Goal: Task Accomplishment & Management: Use online tool/utility

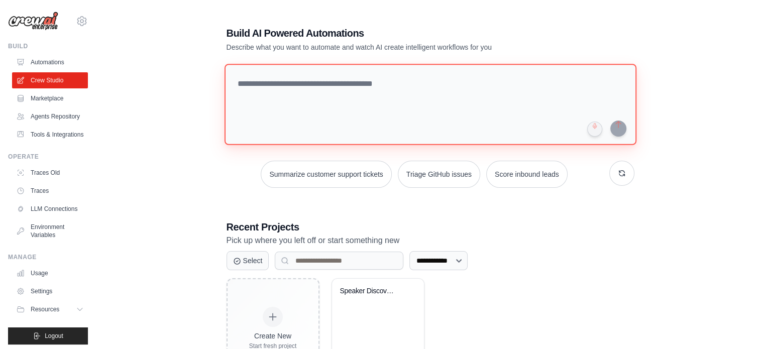
click at [271, 90] on textarea at bounding box center [430, 104] width 412 height 81
paste textarea "**********"
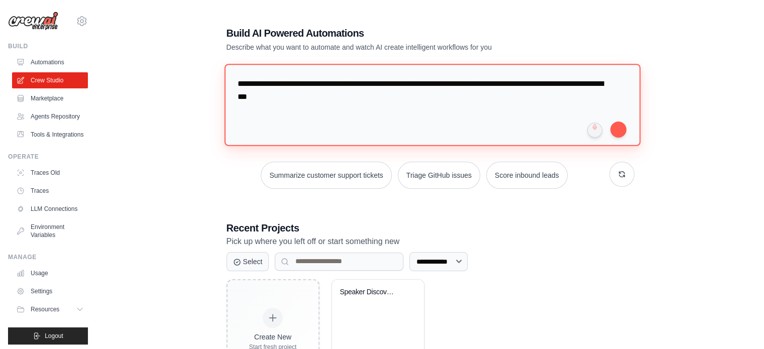
drag, startPoint x: 331, startPoint y: 85, endPoint x: 376, endPoint y: 86, distance: 45.3
click at [376, 86] on textarea "**********" at bounding box center [432, 105] width 416 height 82
click at [412, 86] on textarea "**********" at bounding box center [432, 105] width 416 height 82
click at [438, 82] on textarea "**********" at bounding box center [432, 105] width 416 height 82
click at [441, 86] on textarea "**********" at bounding box center [432, 105] width 416 height 82
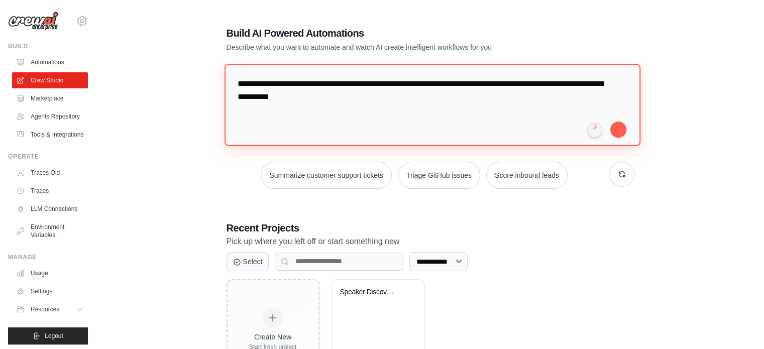
click at [437, 82] on textarea "**********" at bounding box center [432, 105] width 416 height 82
click at [521, 82] on textarea "**********" at bounding box center [432, 105] width 416 height 82
drag, startPoint x: 569, startPoint y: 82, endPoint x: 546, endPoint y: 81, distance: 22.6
click at [546, 81] on textarea "**********" at bounding box center [432, 105] width 416 height 82
paste textarea "*******"
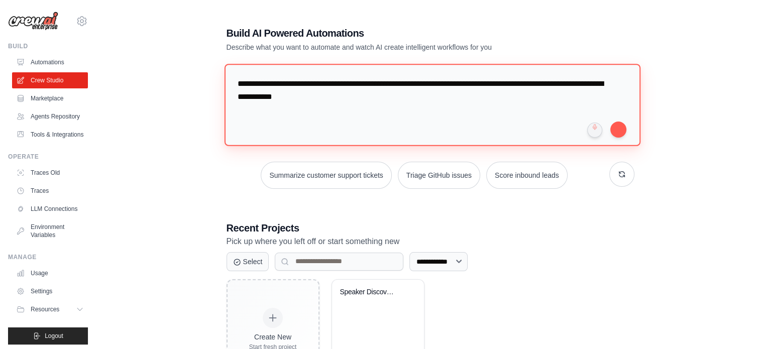
click at [559, 87] on textarea "**********" at bounding box center [432, 105] width 416 height 82
click at [352, 91] on textarea "**********" at bounding box center [432, 105] width 416 height 82
type textarea "**********"
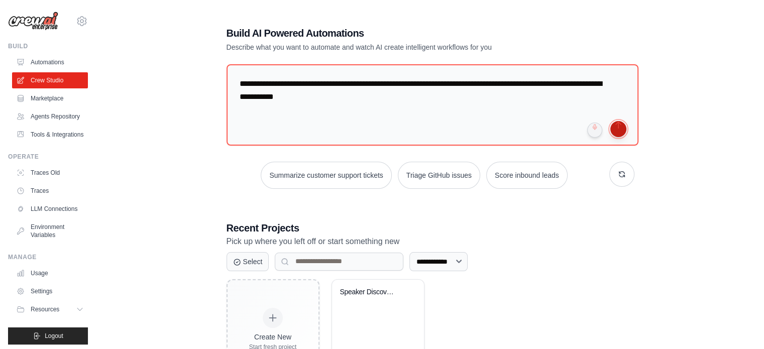
click at [620, 135] on button "submit" at bounding box center [619, 129] width 16 height 16
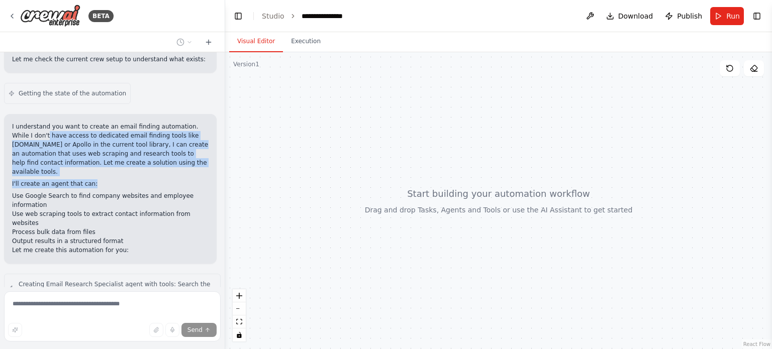
scroll to position [1097, 0]
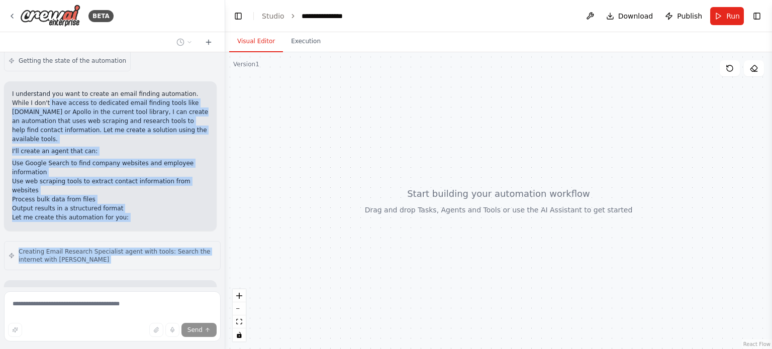
drag, startPoint x: 26, startPoint y: 102, endPoint x: 133, endPoint y: 289, distance: 215.4
click at [133, 289] on div "BETA I want to create an agent that gets me emails of people. I will provide, i…" at bounding box center [112, 174] width 225 height 349
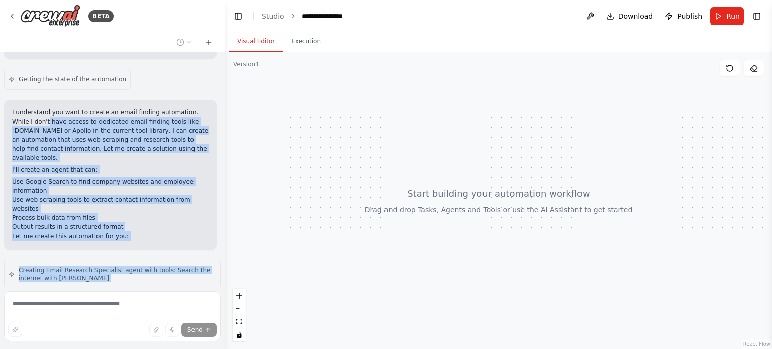
scroll to position [1070, 0]
click at [43, 108] on p "I understand you want to create an email finding automation. While I don't have…" at bounding box center [110, 135] width 197 height 54
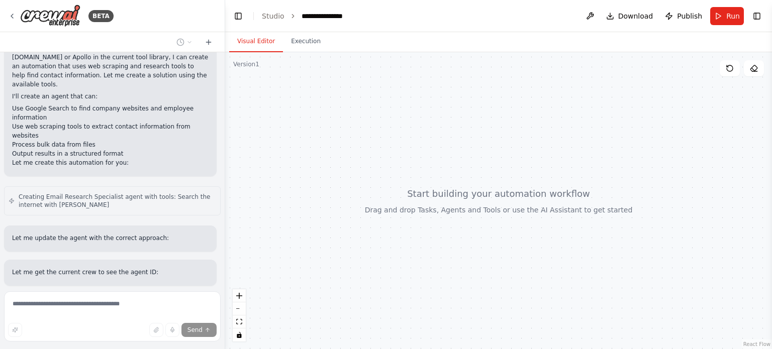
scroll to position [1090, 0]
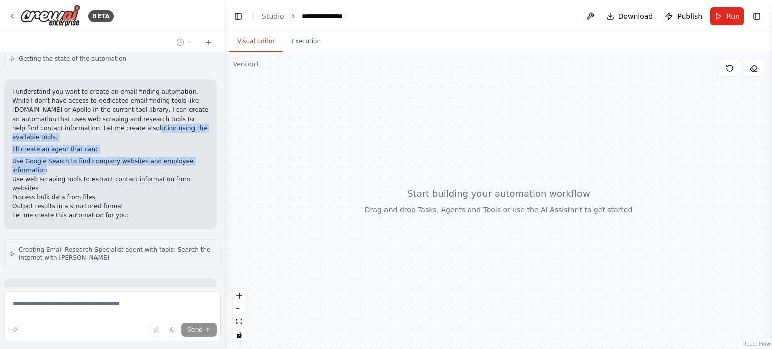
drag, startPoint x: 64, startPoint y: 98, endPoint x: 115, endPoint y: 128, distance: 58.8
click at [115, 128] on div "I understand you want to create an email finding automation. While I don't have…" at bounding box center [110, 153] width 197 height 133
click at [115, 157] on li "Use Google Search to find company websites and employee information" at bounding box center [110, 166] width 197 height 18
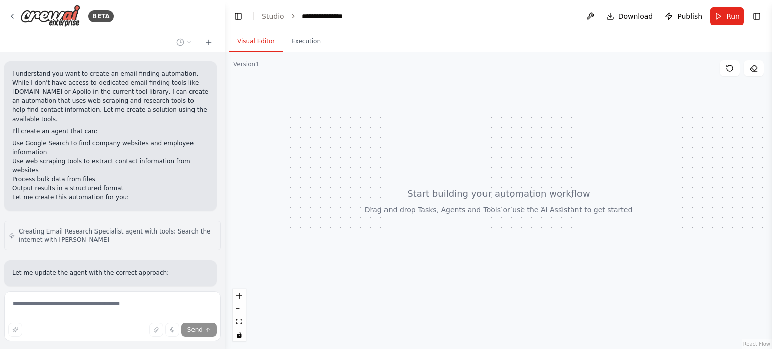
scroll to position [1093, 0]
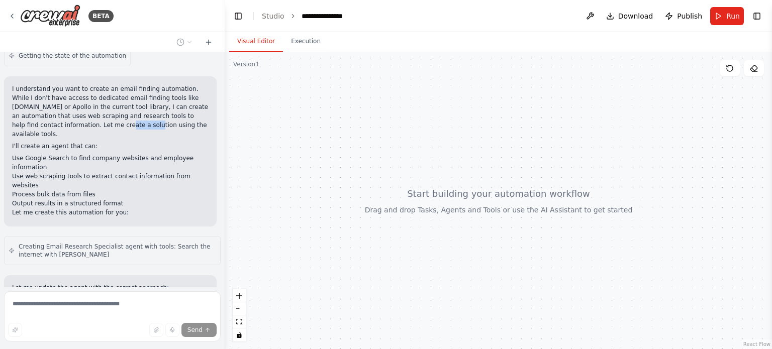
drag, startPoint x: 40, startPoint y: 93, endPoint x: 67, endPoint y: 92, distance: 26.7
click at [67, 92] on p "I understand you want to create an email finding automation. While I don't have…" at bounding box center [110, 111] width 197 height 54
click at [31, 154] on li "Use Google Search to find company websites and employee information" at bounding box center [110, 163] width 197 height 18
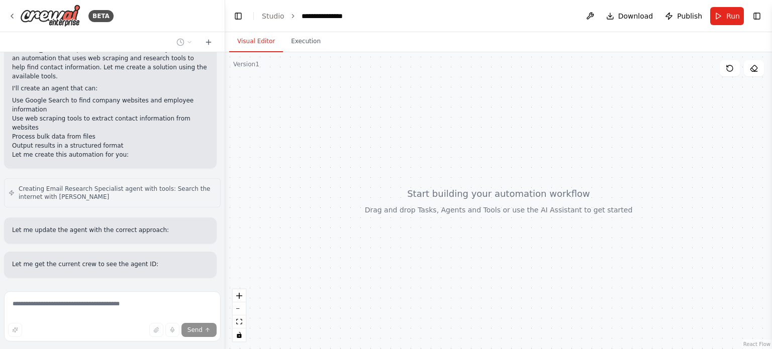
scroll to position [1146, 0]
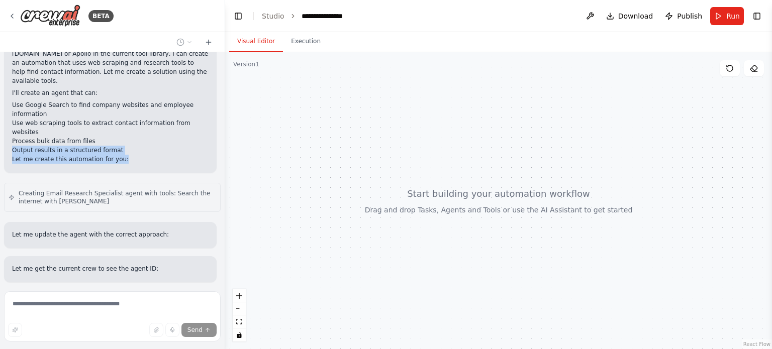
drag, startPoint x: 6, startPoint y: 100, endPoint x: 130, endPoint y: 112, distance: 125.2
click at [130, 112] on div "I understand you want to create an email finding automation. While I don't have…" at bounding box center [110, 98] width 213 height 150
click at [130, 155] on p "Let me create this automation for you:" at bounding box center [110, 159] width 197 height 9
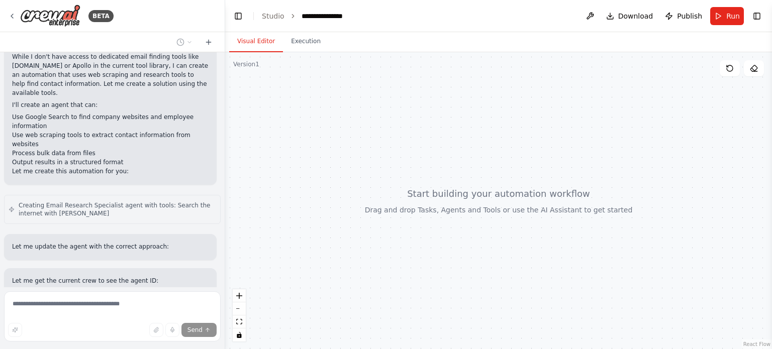
scroll to position [1134, 0]
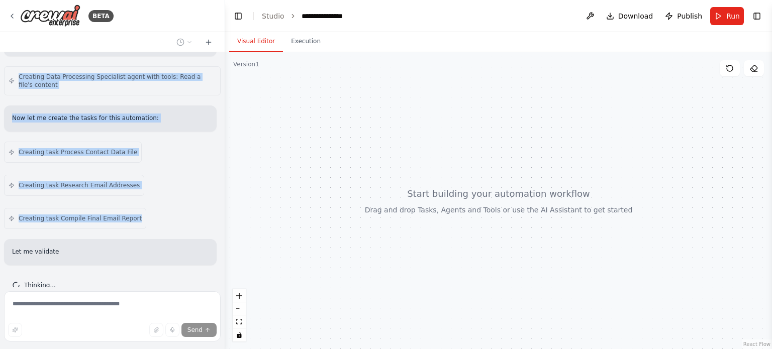
drag, startPoint x: 111, startPoint y: 152, endPoint x: 155, endPoint y: 172, distance: 49.0
click at [155, 172] on div "I want to create an agent that gets me emails of people. I will provide, in bul…" at bounding box center [112, 169] width 225 height 235
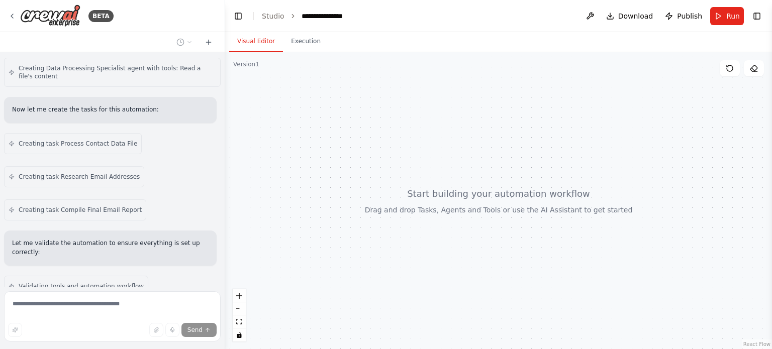
click at [80, 239] on p "Let me validate the automation to ensure everything is set up correctly:" at bounding box center [110, 248] width 197 height 18
click at [24, 239] on p "Let me validate the automation to ensure everything is set up correctly:" at bounding box center [110, 248] width 197 height 18
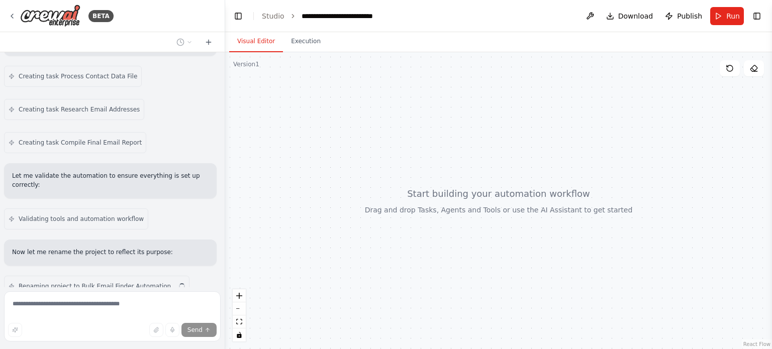
click at [9, 240] on div "Now let me rename the project to reflect its purpose:" at bounding box center [110, 253] width 213 height 26
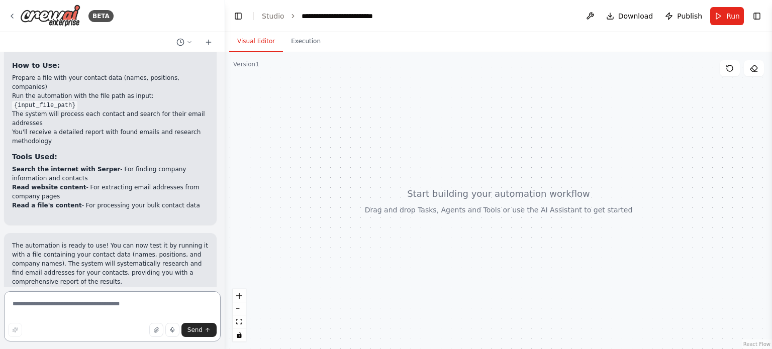
scroll to position [1962, 0]
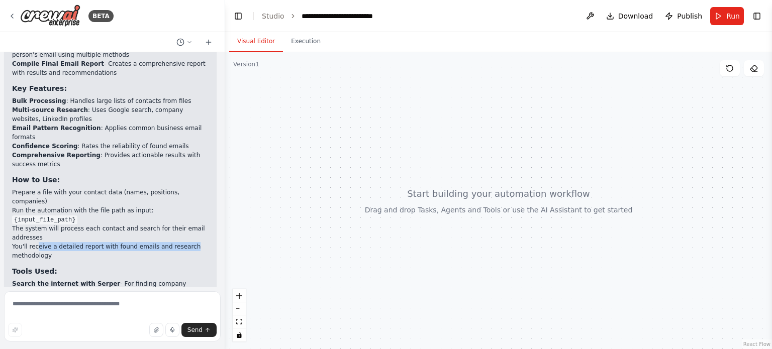
drag, startPoint x: 35, startPoint y: 168, endPoint x: 189, endPoint y: 168, distance: 154.3
click at [189, 242] on li "You'll receive a detailed report with found emails and research methodology" at bounding box center [110, 251] width 197 height 18
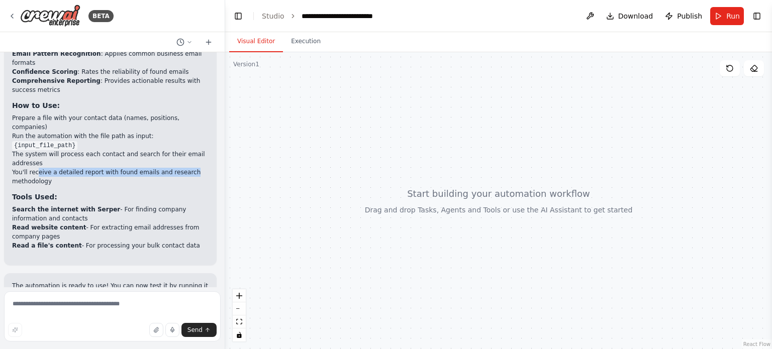
scroll to position [2037, 0]
click at [732, 24] on button "Run" at bounding box center [727, 16] width 34 height 18
click at [300, 85] on div at bounding box center [498, 200] width 547 height 297
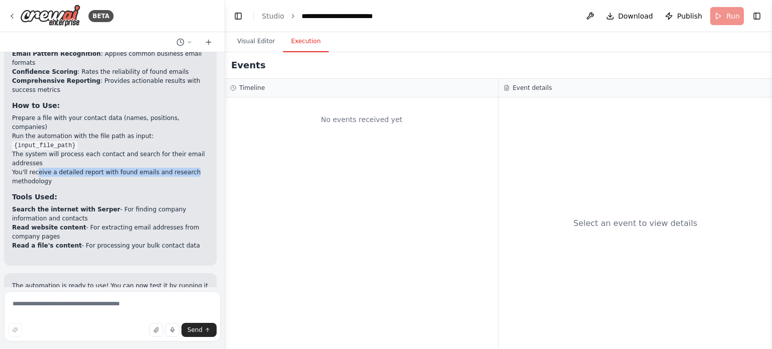
click at [296, 47] on button "Execution" at bounding box center [306, 41] width 46 height 21
click at [242, 42] on button "Visual Editor" at bounding box center [256, 41] width 54 height 21
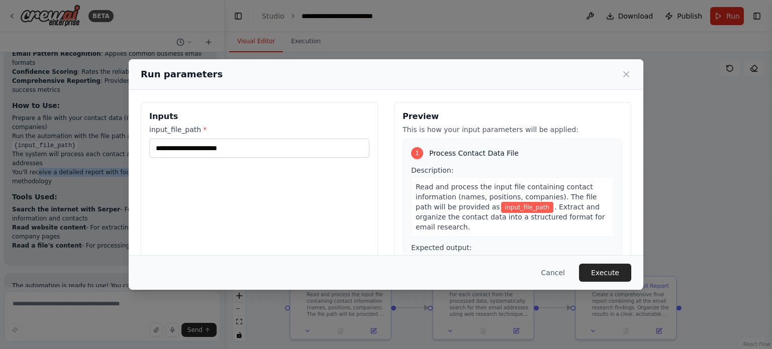
scroll to position [0, 0]
click at [566, 273] on button "Cancel" at bounding box center [553, 273] width 40 height 18
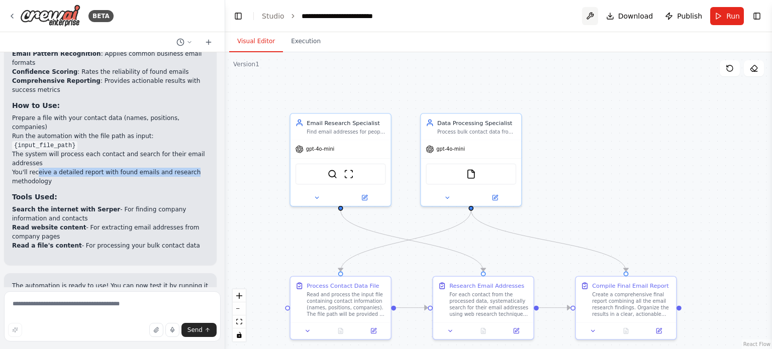
click at [589, 20] on button at bounding box center [590, 16] width 16 height 18
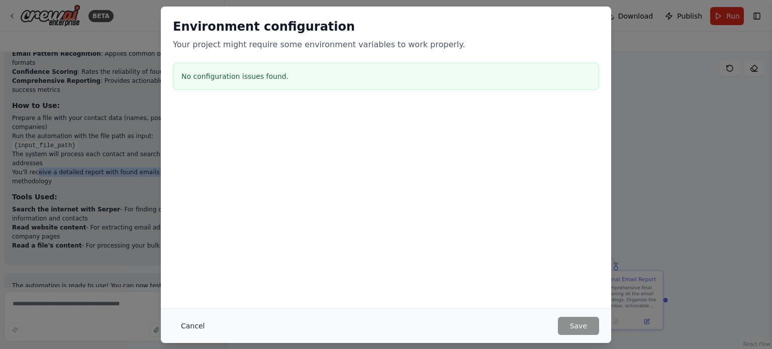
click at [183, 329] on button "Cancel" at bounding box center [193, 326] width 40 height 18
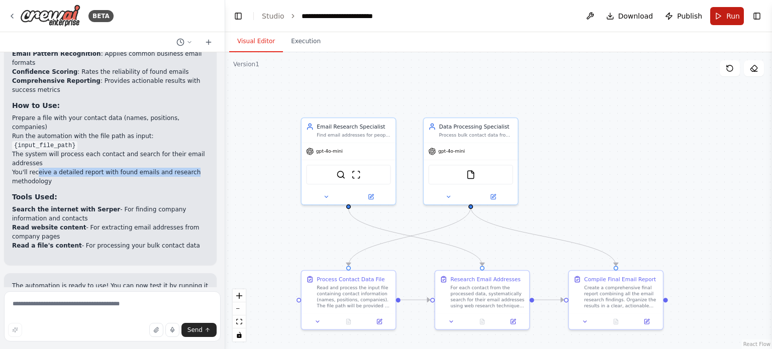
click at [724, 20] on button "Run" at bounding box center [727, 16] width 34 height 18
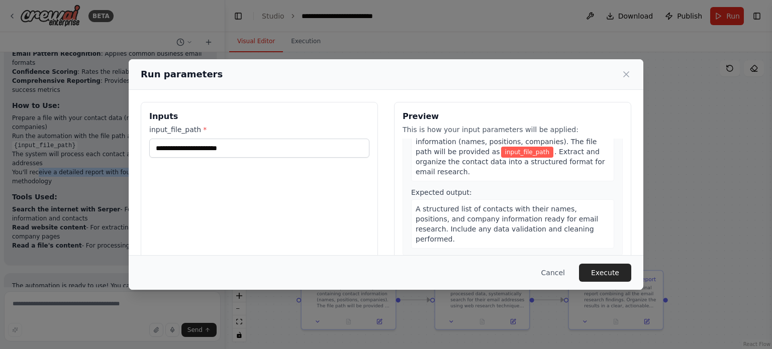
scroll to position [66, 0]
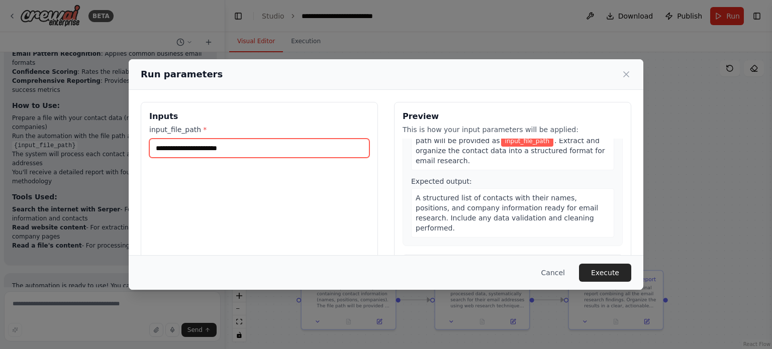
click at [204, 148] on input "input_file_path *" at bounding box center [259, 148] width 220 height 19
paste input "**********"
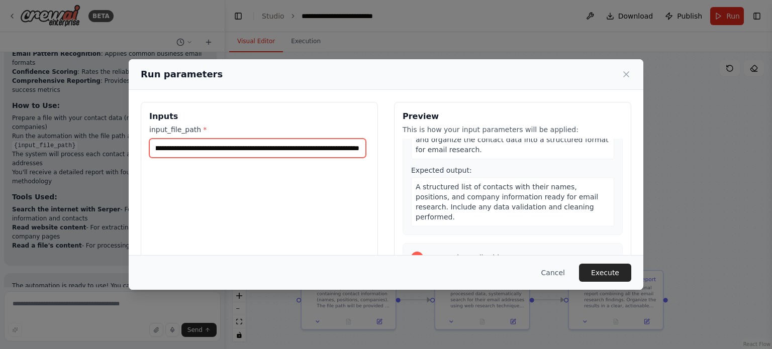
scroll to position [76, 0]
type input "**********"
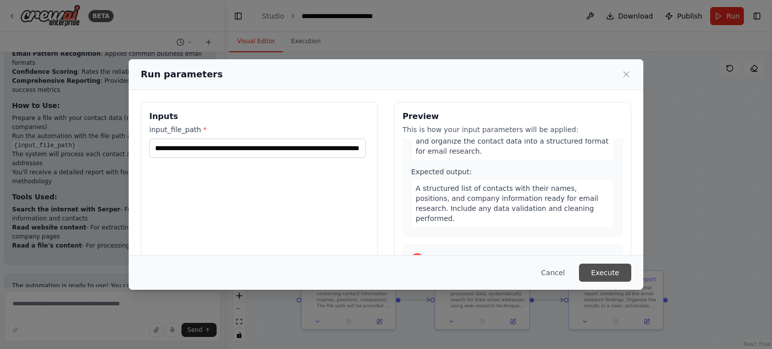
scroll to position [0, 0]
click at [602, 271] on button "Execute" at bounding box center [605, 273] width 52 height 18
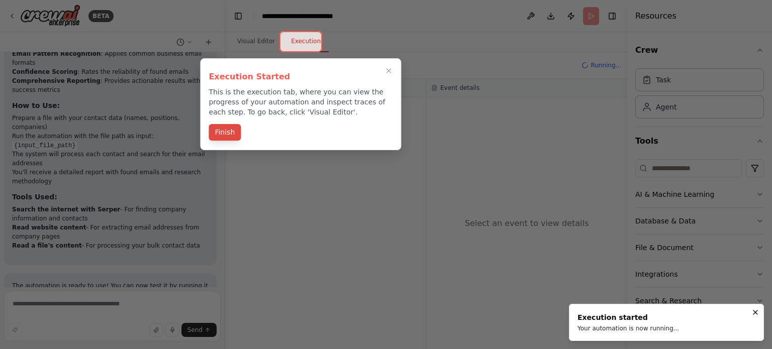
click at [229, 130] on button "Finish" at bounding box center [225, 132] width 32 height 17
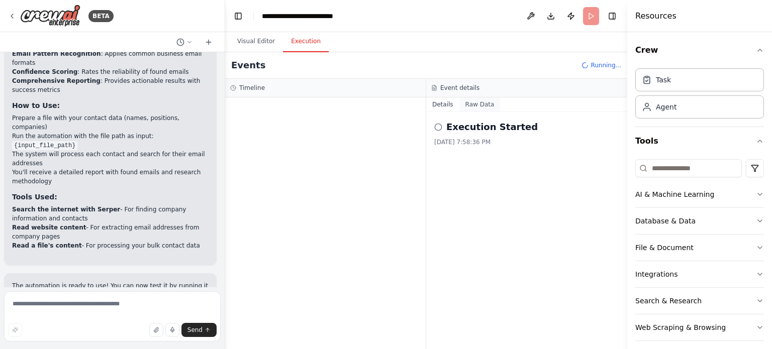
click at [469, 100] on button "Raw Data" at bounding box center [479, 105] width 41 height 14
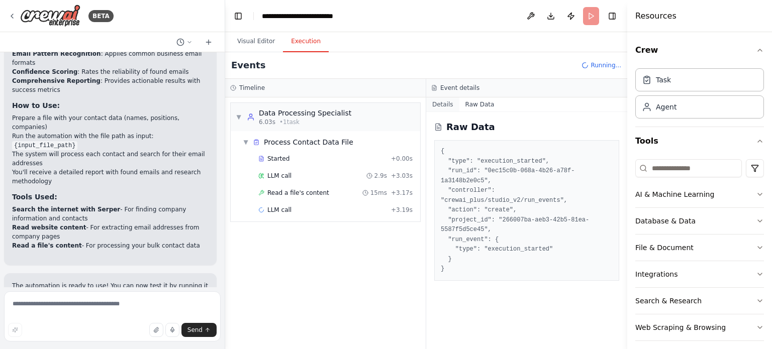
click at [443, 103] on button "Details" at bounding box center [442, 105] width 33 height 14
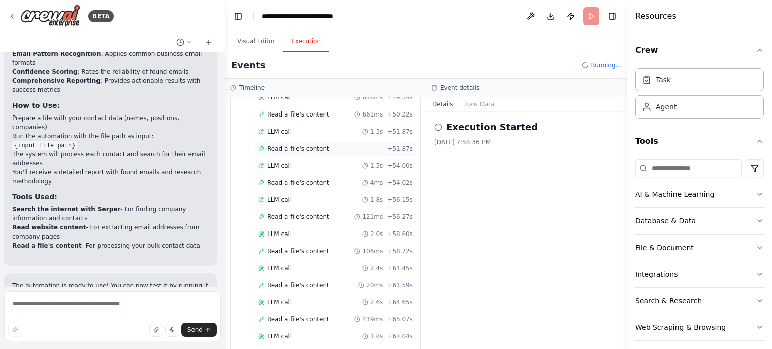
scroll to position [676, 0]
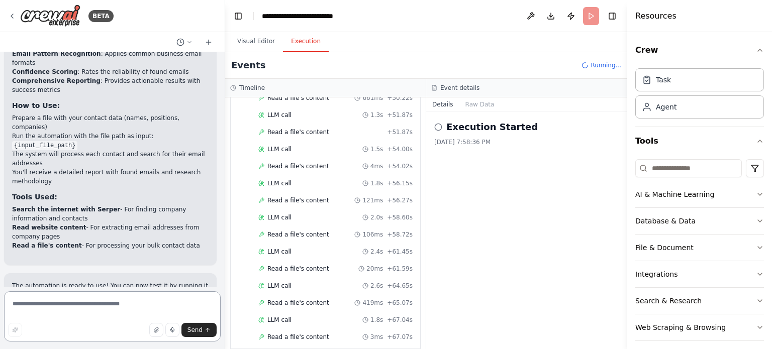
click at [114, 308] on textarea at bounding box center [112, 317] width 217 height 50
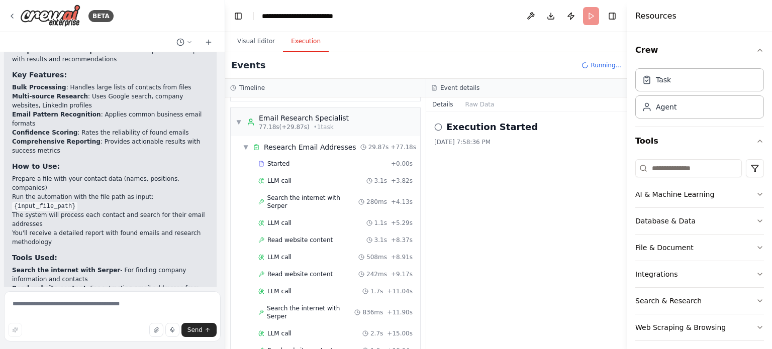
scroll to position [1123, 0]
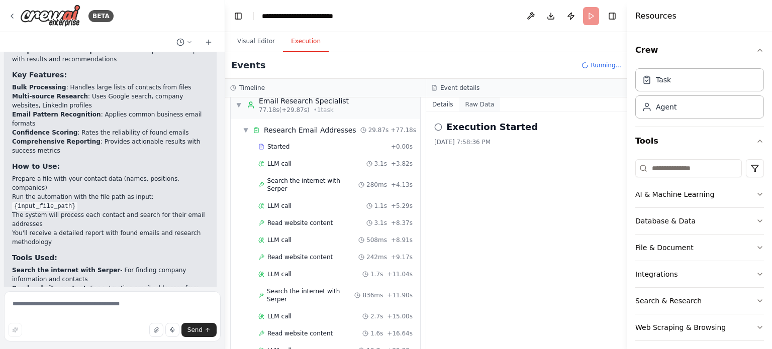
click at [468, 102] on button "Raw Data" at bounding box center [479, 105] width 41 height 14
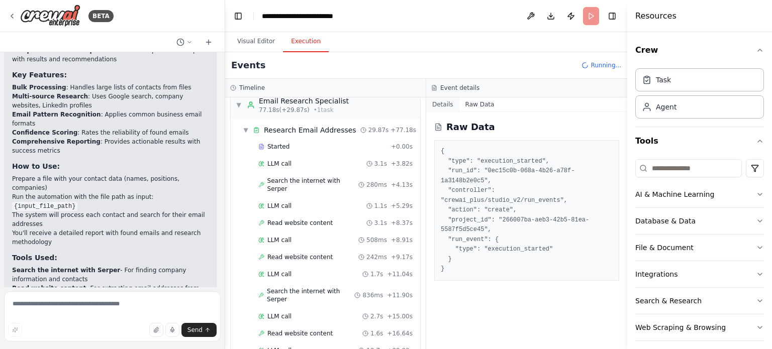
click at [449, 103] on button "Details" at bounding box center [442, 105] width 33 height 14
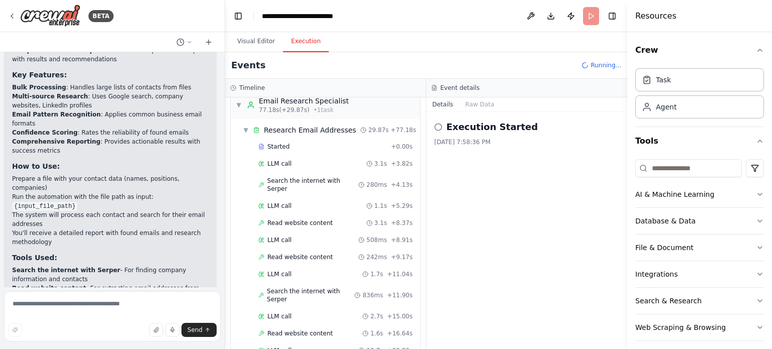
scroll to position [2095, 0]
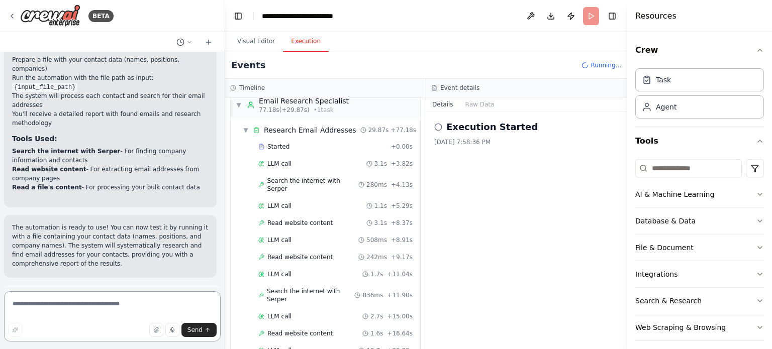
click at [81, 309] on textarea at bounding box center [112, 317] width 217 height 50
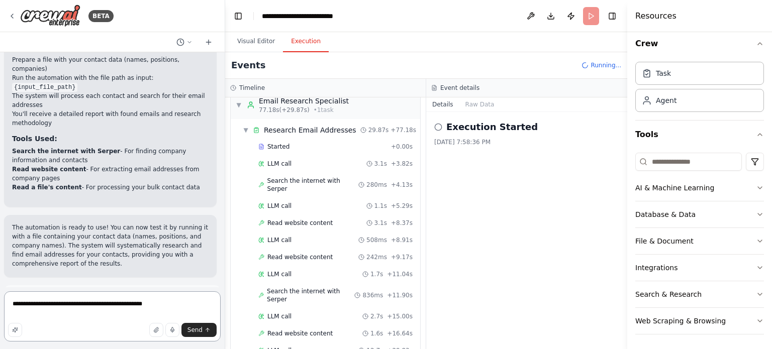
click at [32, 309] on textarea "**********" at bounding box center [112, 317] width 217 height 50
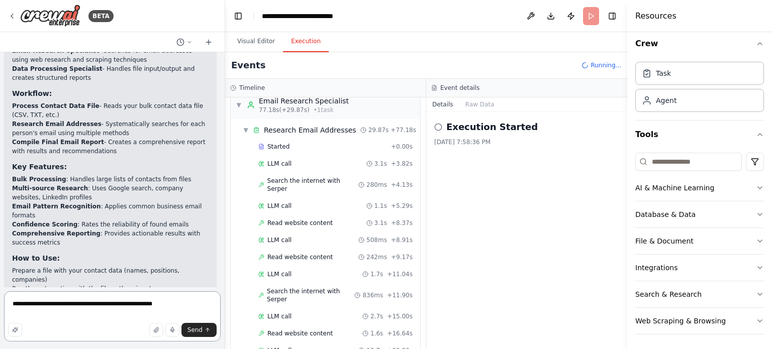
scroll to position [1455, 0]
type textarea "**********"
drag, startPoint x: 93, startPoint y: 105, endPoint x: 96, endPoint y: 112, distance: 7.9
click at [96, 138] on li "Compile Final Email Report - Creates a comprehensive report with results and re…" at bounding box center [110, 147] width 197 height 18
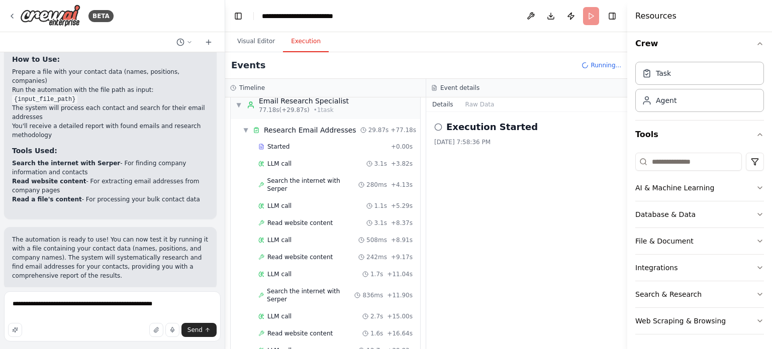
scroll to position [1677, 0]
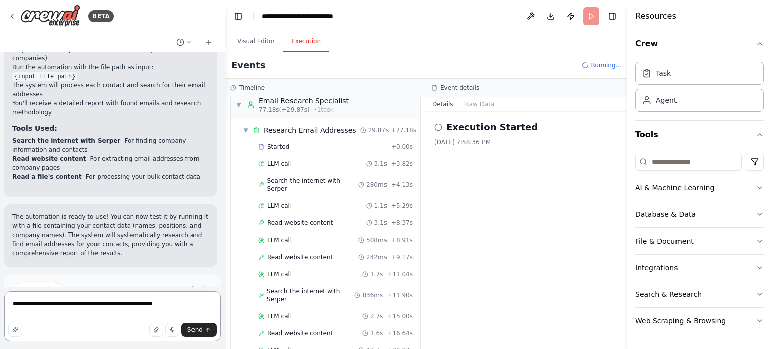
drag, startPoint x: 165, startPoint y: 301, endPoint x: 0, endPoint y: 305, distance: 165.4
click at [0, 305] on div "BETA I want to create an agent that gets me emails of people. I will provide, i…" at bounding box center [112, 174] width 225 height 349
click at [245, 126] on span "▼" at bounding box center [246, 130] width 6 height 8
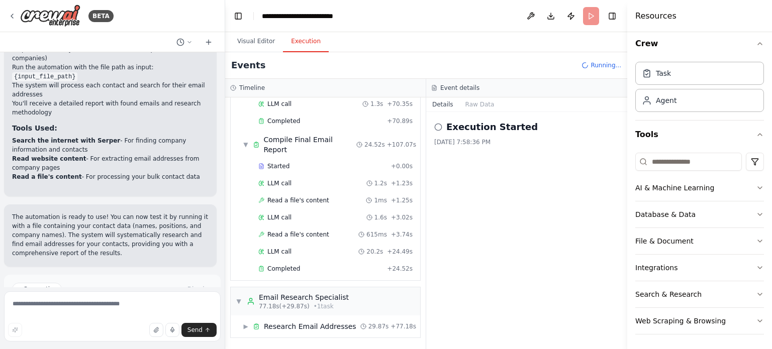
scroll to position [903, 0]
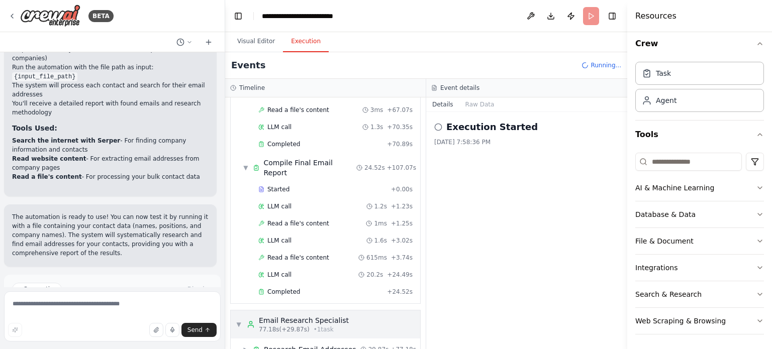
click at [240, 321] on span "▼" at bounding box center [239, 325] width 6 height 8
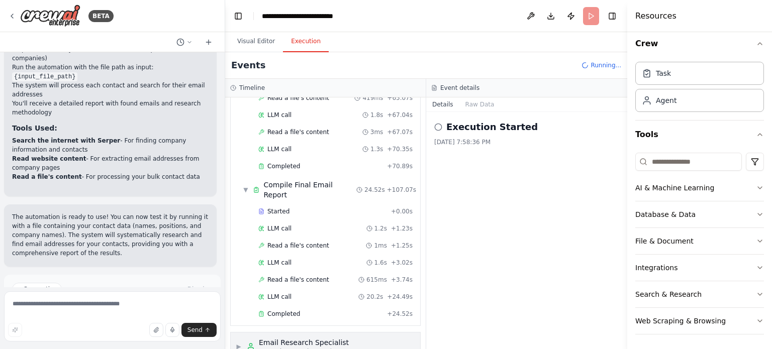
click at [240, 343] on span "▶" at bounding box center [239, 347] width 6 height 8
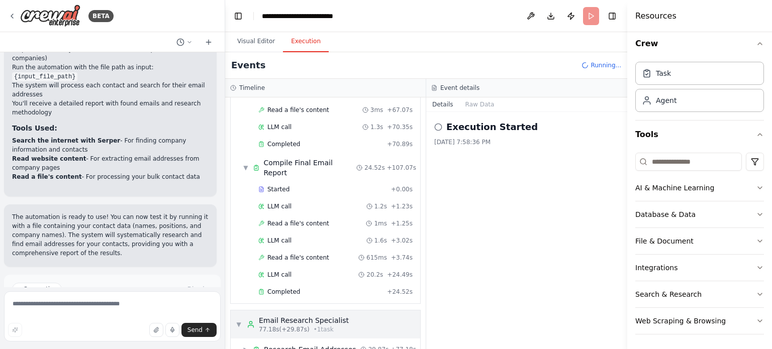
click at [241, 321] on span "▼" at bounding box center [239, 325] width 6 height 8
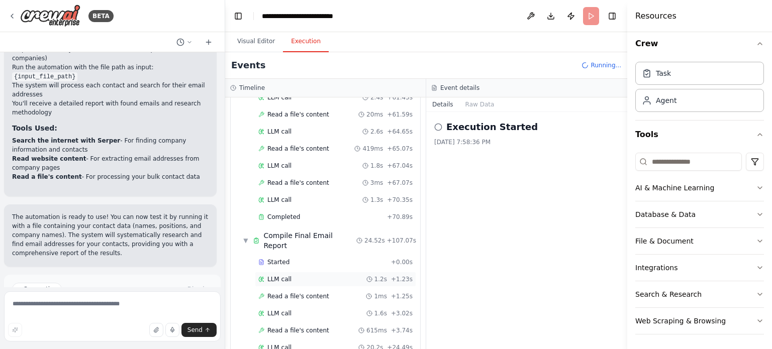
scroll to position [881, 0]
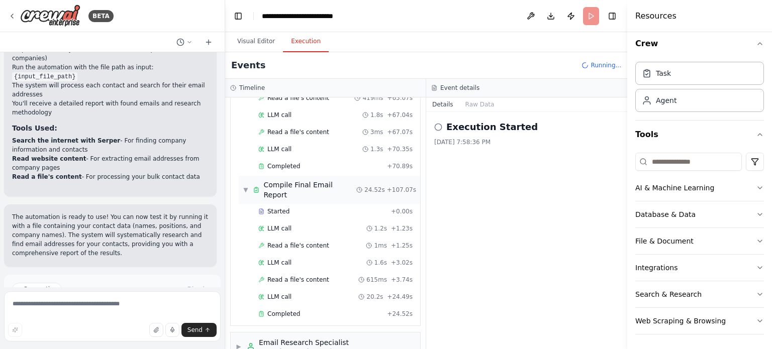
click at [245, 186] on span "▼" at bounding box center [246, 190] width 6 height 8
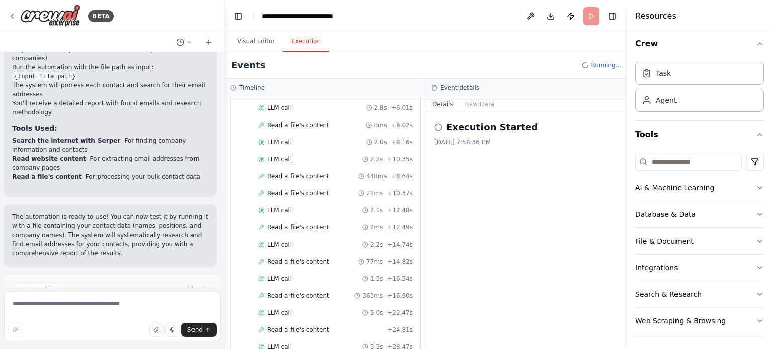
scroll to position [0, 0]
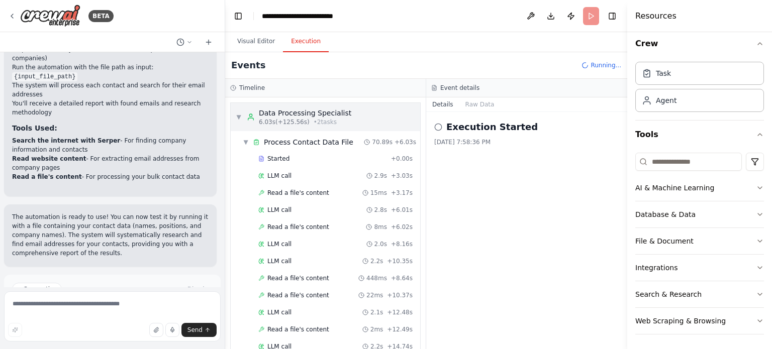
click at [238, 116] on span "▼" at bounding box center [239, 117] width 6 height 8
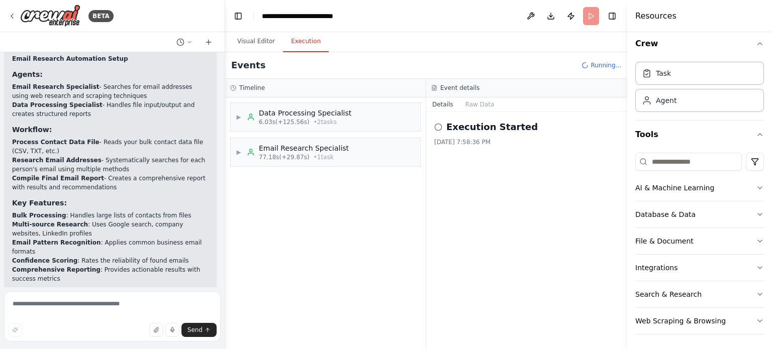
scroll to position [1411, 0]
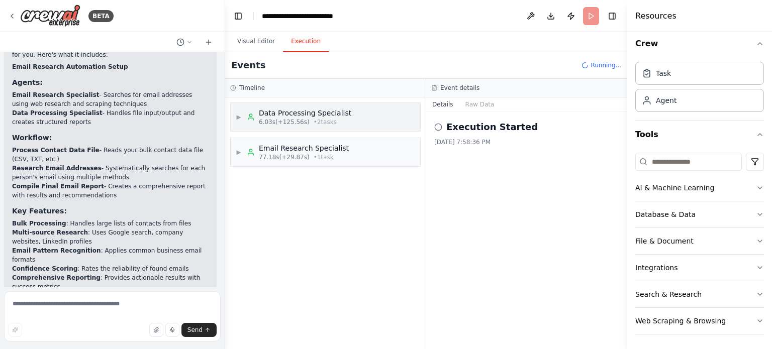
click at [289, 121] on span "6.03s (+125.56s)" at bounding box center [284, 122] width 51 height 8
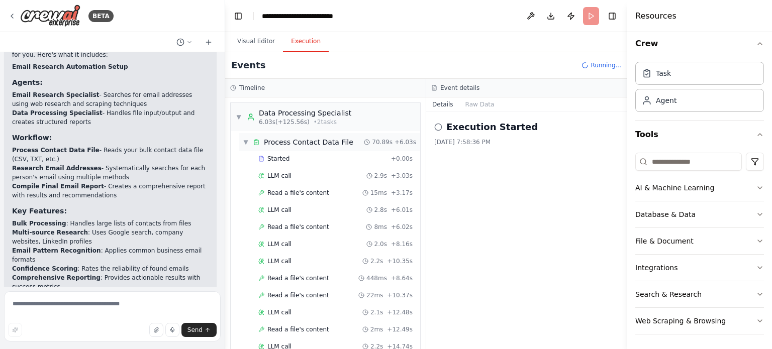
click at [248, 141] on div "▼ Process Contact Data File" at bounding box center [298, 142] width 111 height 10
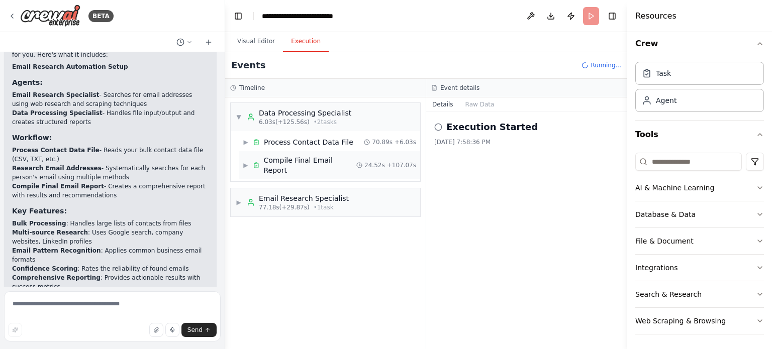
click at [245, 161] on span "▶" at bounding box center [246, 165] width 6 height 8
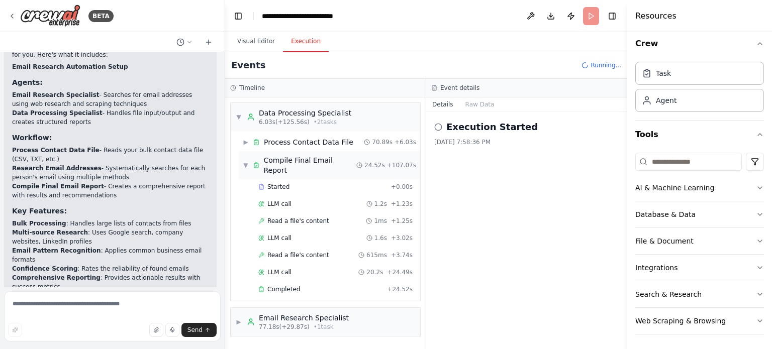
click at [242, 159] on div "▼ Compile Final Email Report 24.52s + 107.07s" at bounding box center [329, 165] width 181 height 28
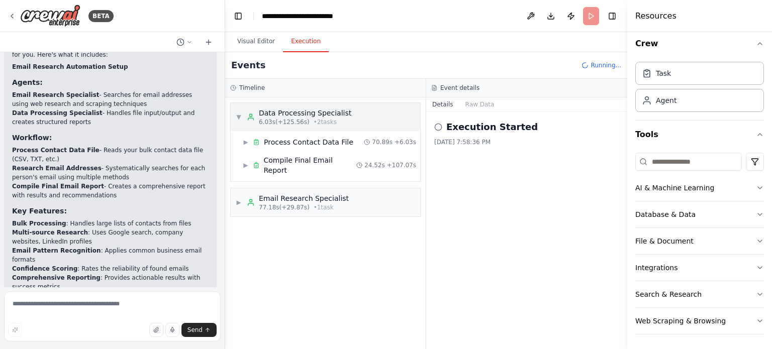
click at [247, 120] on icon at bounding box center [251, 117] width 8 height 8
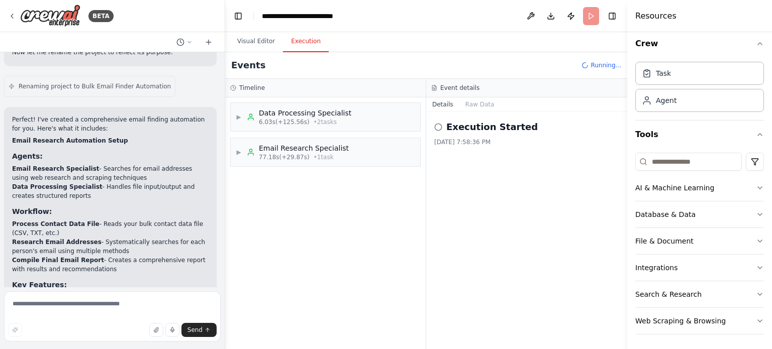
scroll to position [1337, 0]
click at [307, 110] on div "Data Processing Specialist" at bounding box center [305, 113] width 92 height 10
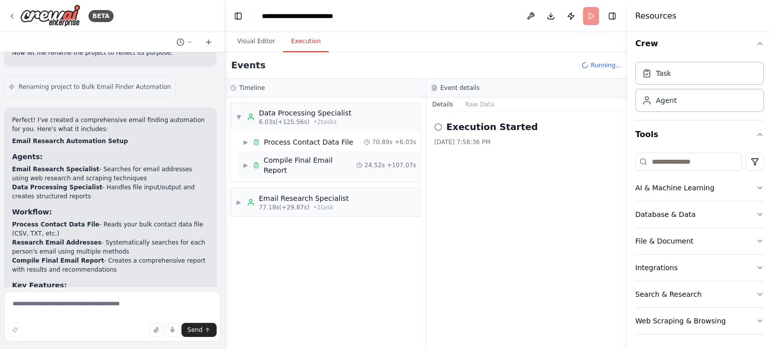
click at [255, 162] on icon at bounding box center [256, 165] width 7 height 7
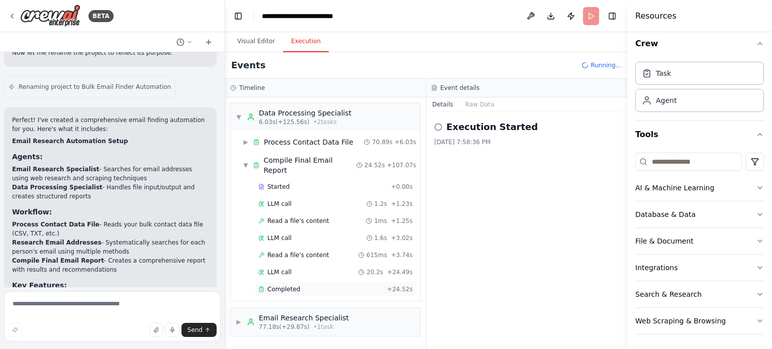
click at [323, 282] on div "Completed + 24.52s" at bounding box center [335, 289] width 161 height 15
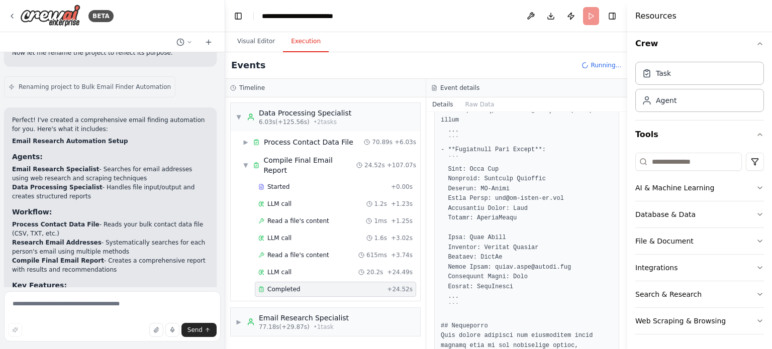
scroll to position [953, 0]
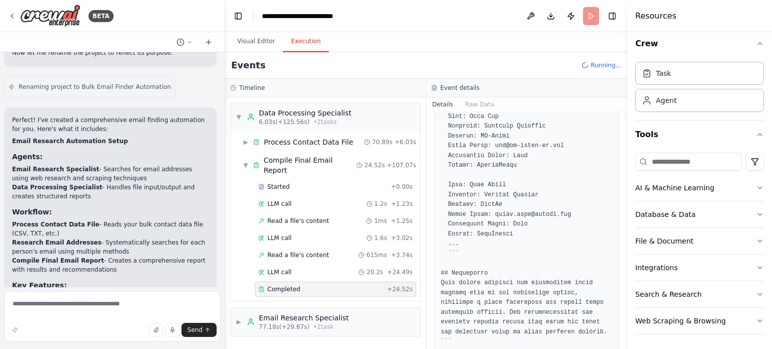
click at [594, 14] on header "**********" at bounding box center [426, 16] width 402 height 32
click at [261, 51] on button "Visual Editor" at bounding box center [256, 41] width 54 height 21
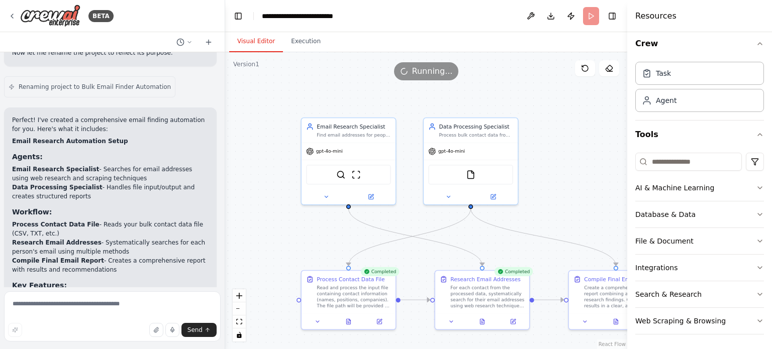
click at [424, 72] on span "Running..." at bounding box center [432, 71] width 41 height 12
